Goal: Book appointment/travel/reservation

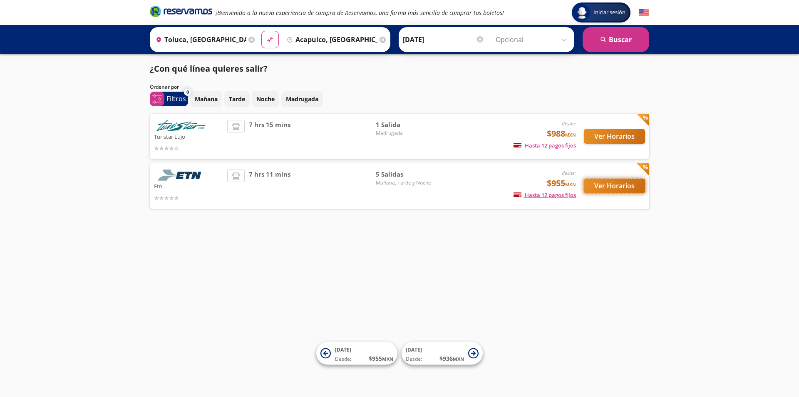
click at [623, 189] on button "Ver Horarios" at bounding box center [614, 186] width 61 height 15
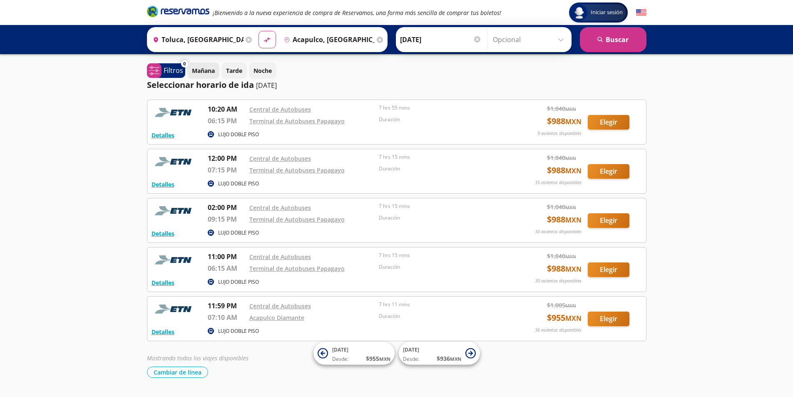
click at [203, 71] on p "Mañana" at bounding box center [203, 70] width 23 height 9
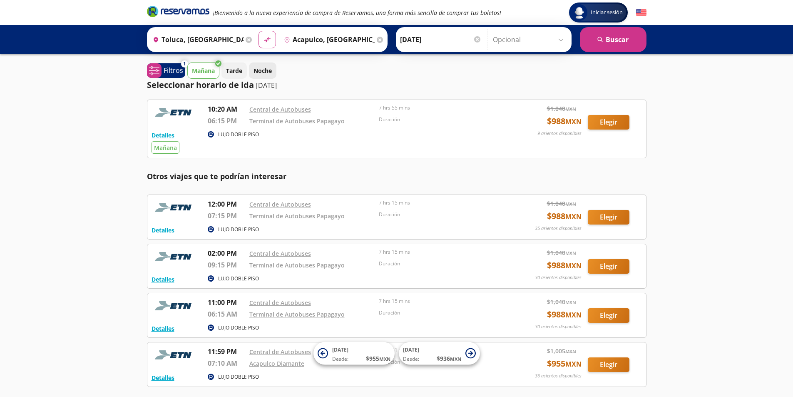
click at [262, 68] on p "Noche" at bounding box center [262, 70] width 18 height 9
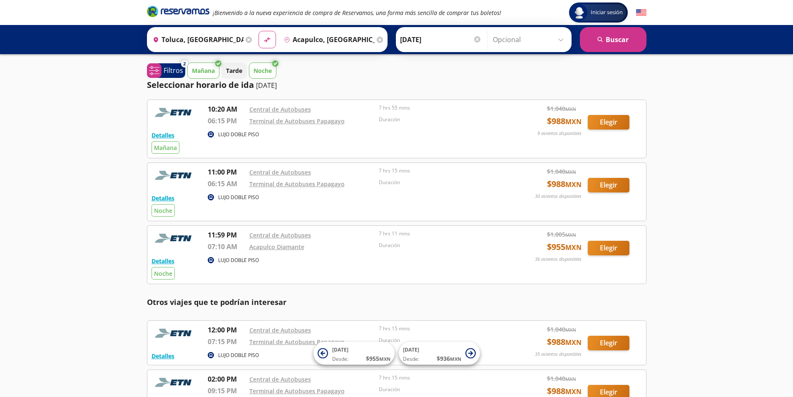
click at [211, 69] on p "Mañana" at bounding box center [203, 70] width 23 height 9
